Goal: Task Accomplishment & Management: Complete application form

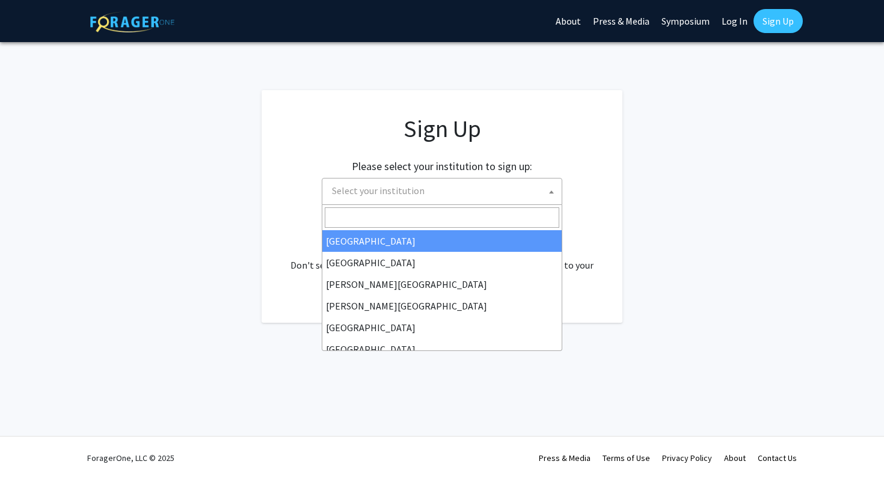
click at [549, 192] on b at bounding box center [551, 192] width 5 height 3
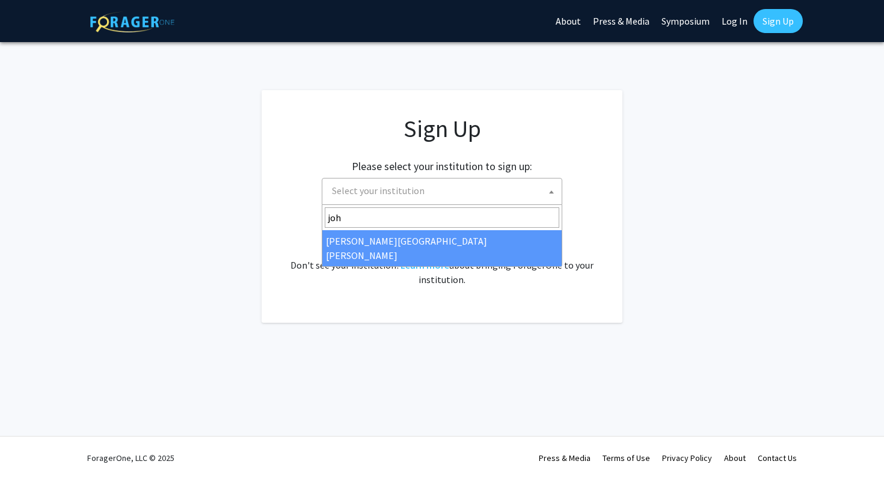
type input "joh"
select select "1"
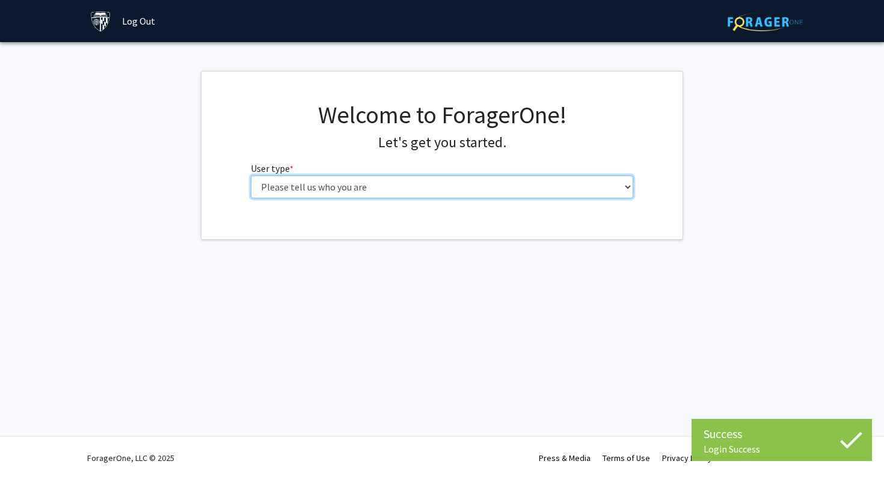
click at [516, 189] on select "Please tell us who you are Undergraduate Student Master's Student Doctoral Cand…" at bounding box center [442, 187] width 383 height 23
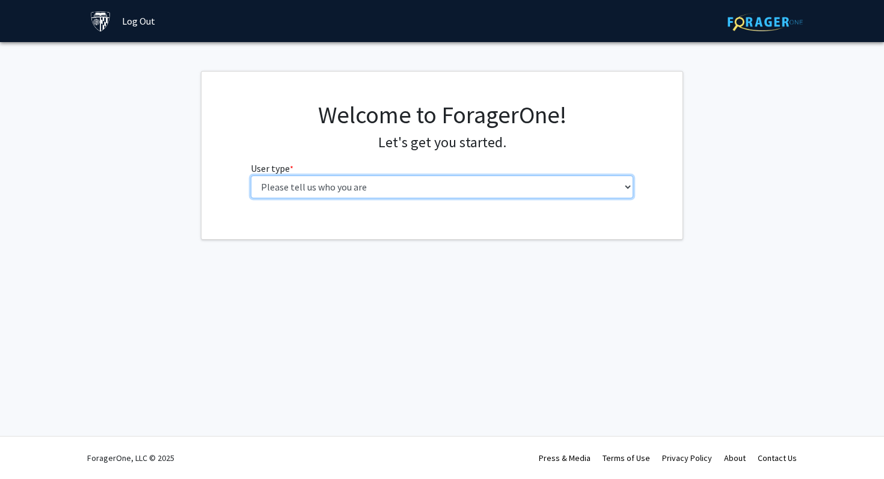
select select "2: masters"
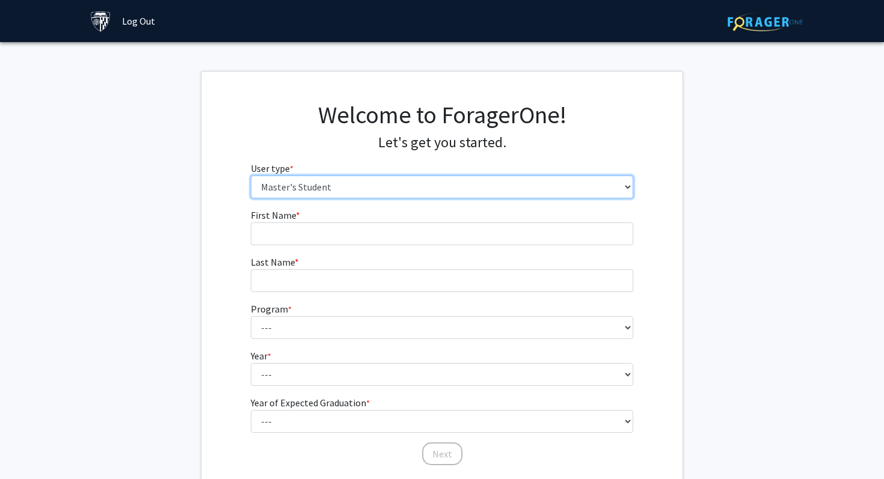
scroll to position [89, 0]
